Goal: Transaction & Acquisition: Subscribe to service/newsletter

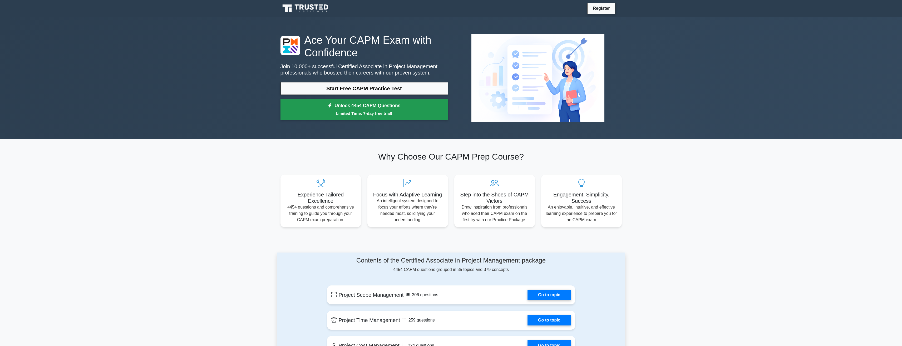
click at [341, 107] on link "Unlock 4454 CAPM Questions Limited Time: 7-day free trial!" at bounding box center [365, 109] width 168 height 21
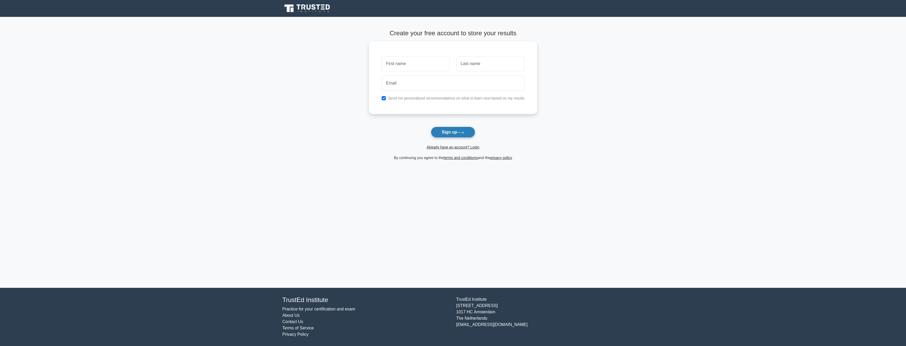
click at [457, 132] on button "Sign up" at bounding box center [453, 132] width 44 height 11
click at [459, 136] on button "Sign up" at bounding box center [453, 132] width 44 height 11
click at [439, 128] on button "Sign up" at bounding box center [453, 132] width 44 height 11
